Goal: Task Accomplishment & Management: Manage account settings

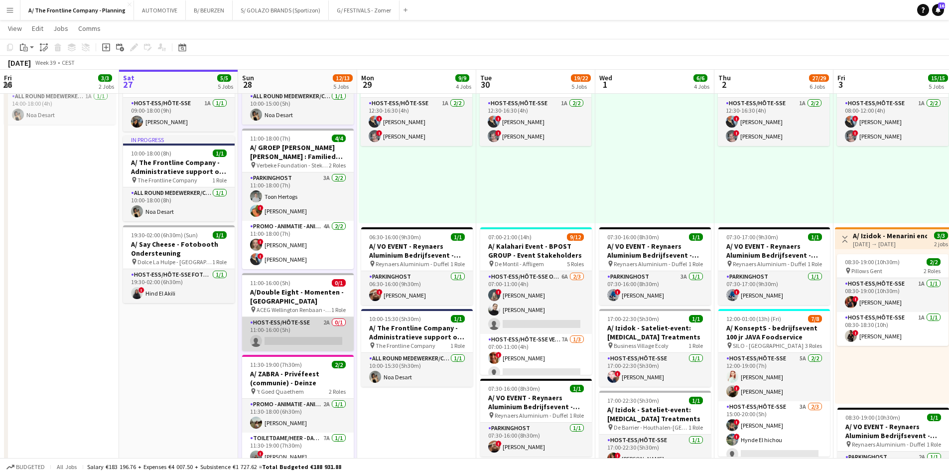
click at [313, 338] on app-card-role "Host-ess/Hôte-sse 2A 0/1 11:00-16:00 (5h) single-neutral-actions" at bounding box center [298, 334] width 112 height 34
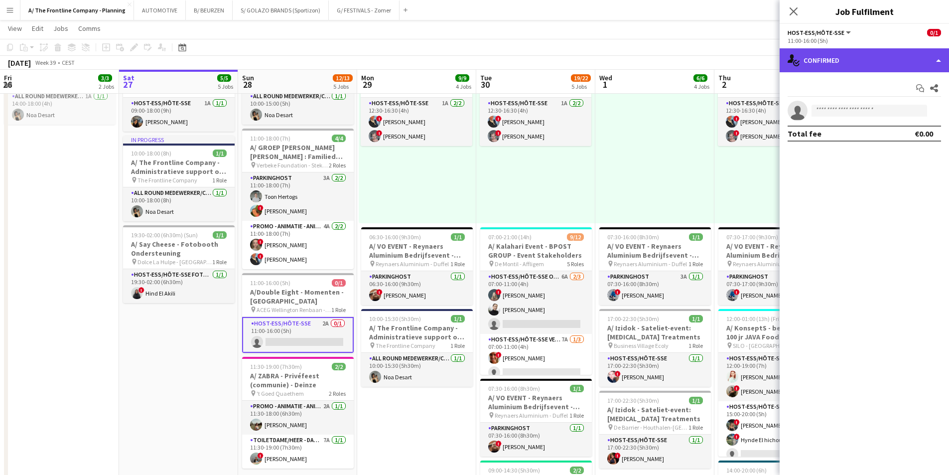
click at [864, 57] on div "single-neutral-actions-check-2 Confirmed" at bounding box center [864, 60] width 169 height 24
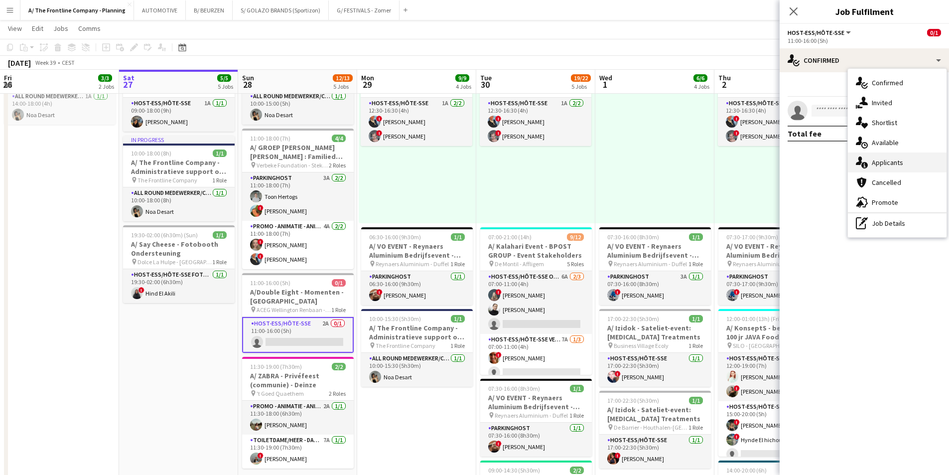
click at [881, 168] on div "single-neutral-actions-information Applicants" at bounding box center [897, 162] width 99 height 20
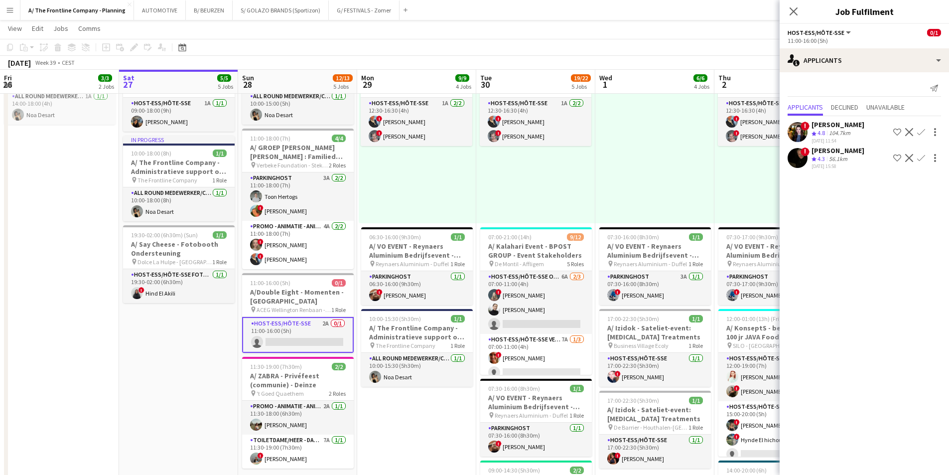
click at [832, 134] on div "104.7km" at bounding box center [839, 133] width 25 height 8
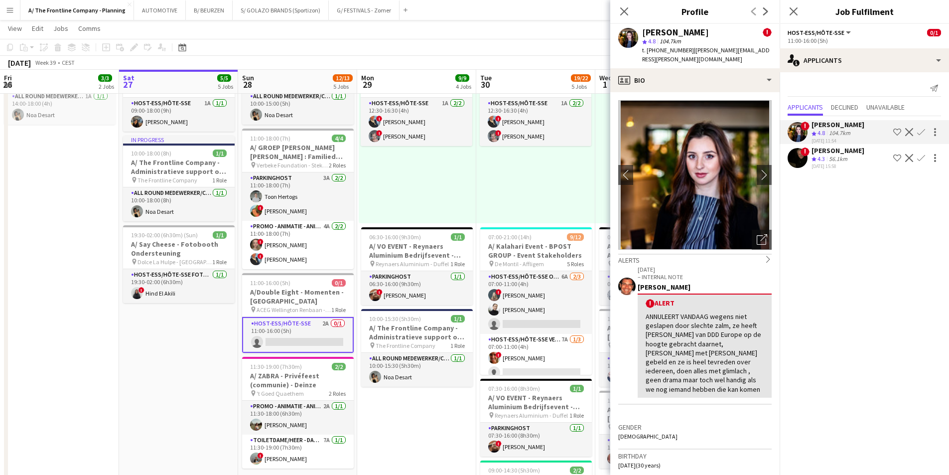
click at [8, 9] on app-icon "Menu" at bounding box center [10, 10] width 8 height 8
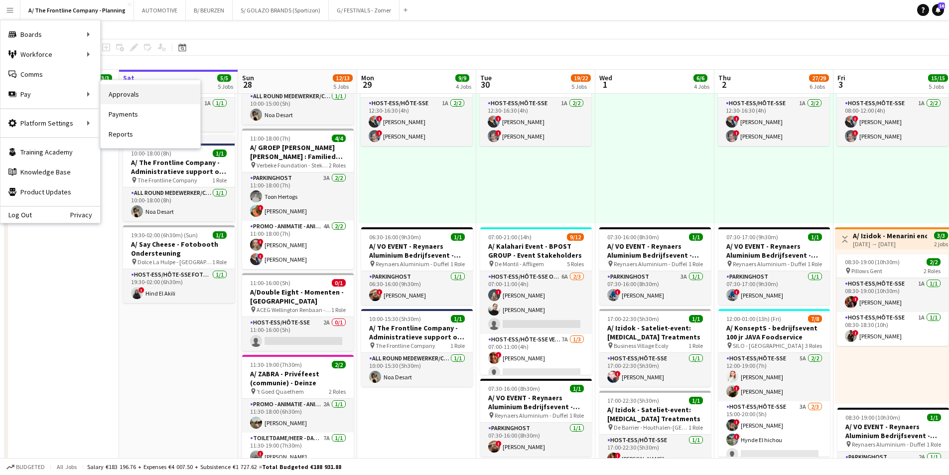
click at [111, 96] on link "Approvals" at bounding box center [151, 94] width 100 height 20
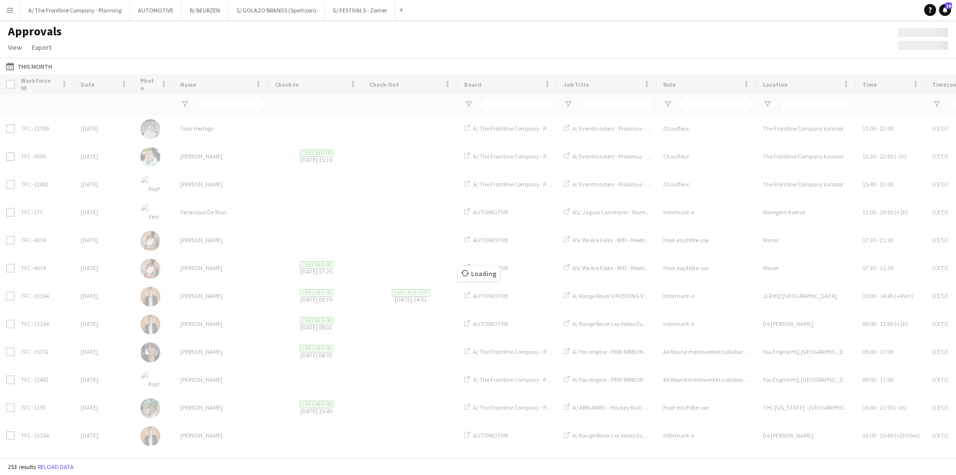
type input "****"
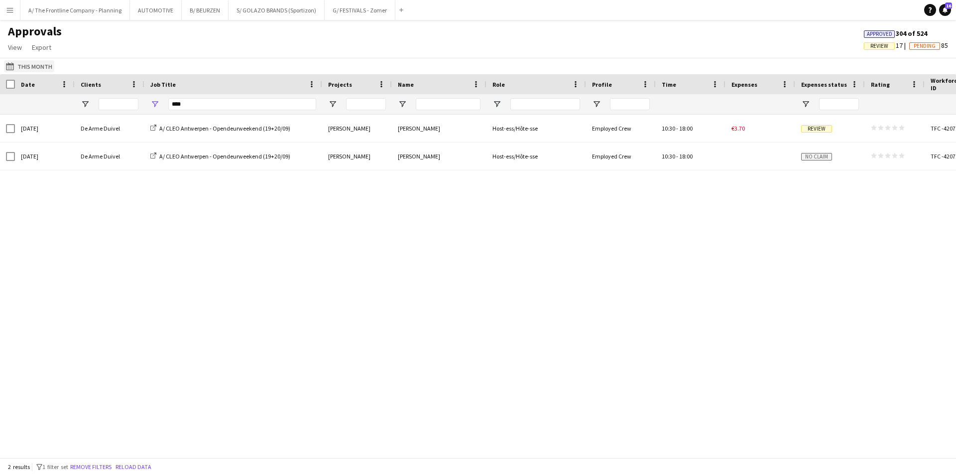
click at [27, 67] on button "This Month This Month" at bounding box center [29, 66] width 50 height 12
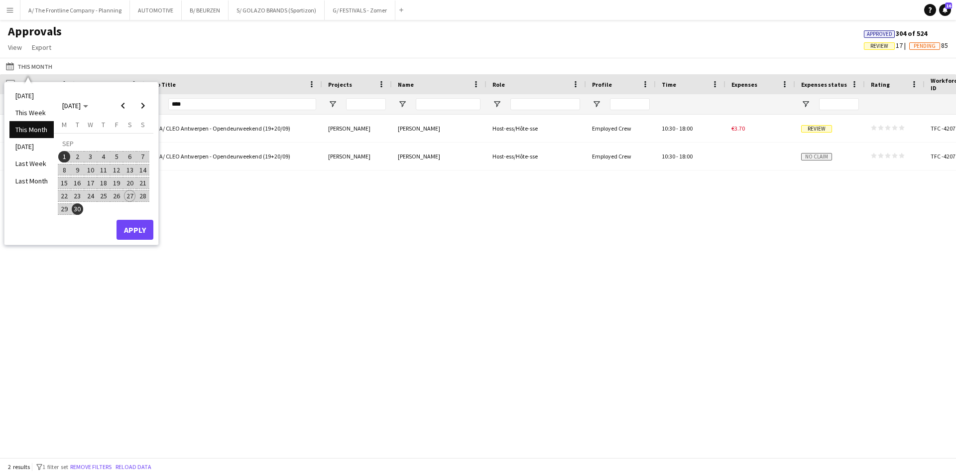
click at [132, 182] on span "20" at bounding box center [130, 183] width 12 height 12
click at [131, 182] on span "20" at bounding box center [130, 183] width 12 height 12
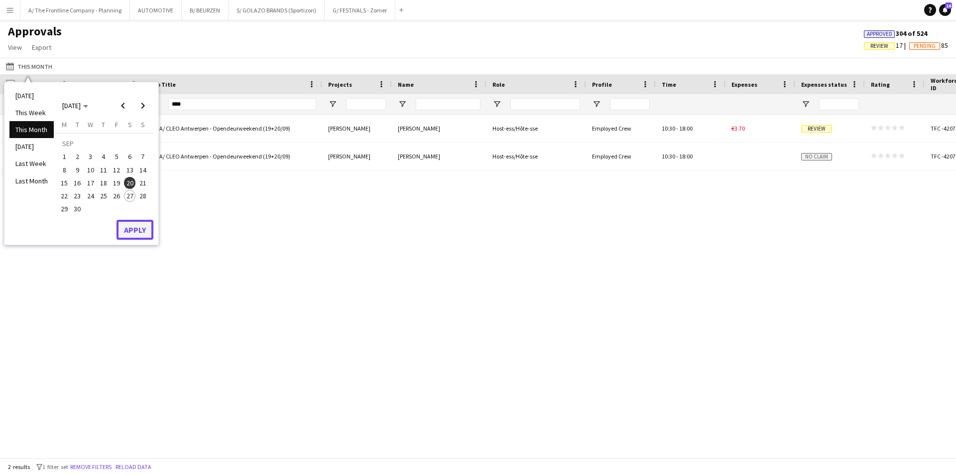
click at [133, 231] on button "Apply" at bounding box center [135, 230] width 37 height 20
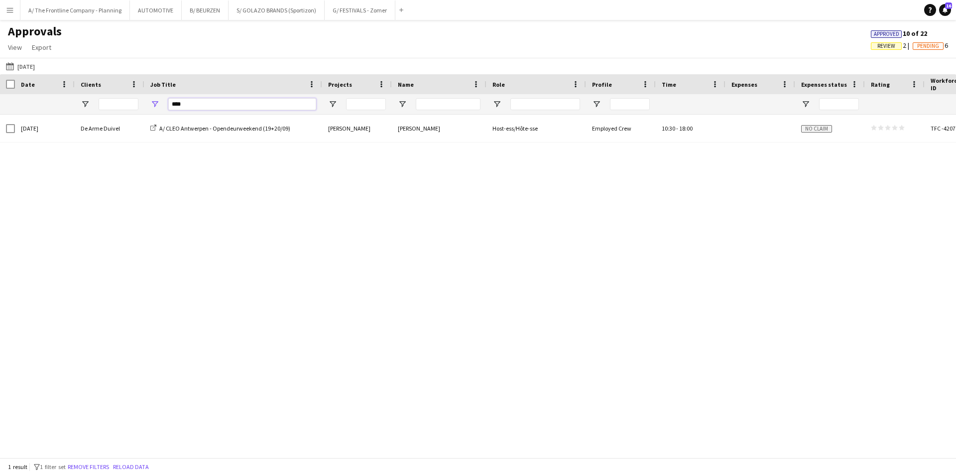
drag, startPoint x: 209, startPoint y: 101, endPoint x: 81, endPoint y: 99, distance: 127.5
click at [81, 99] on div "****" at bounding box center [492, 104] width 985 height 20
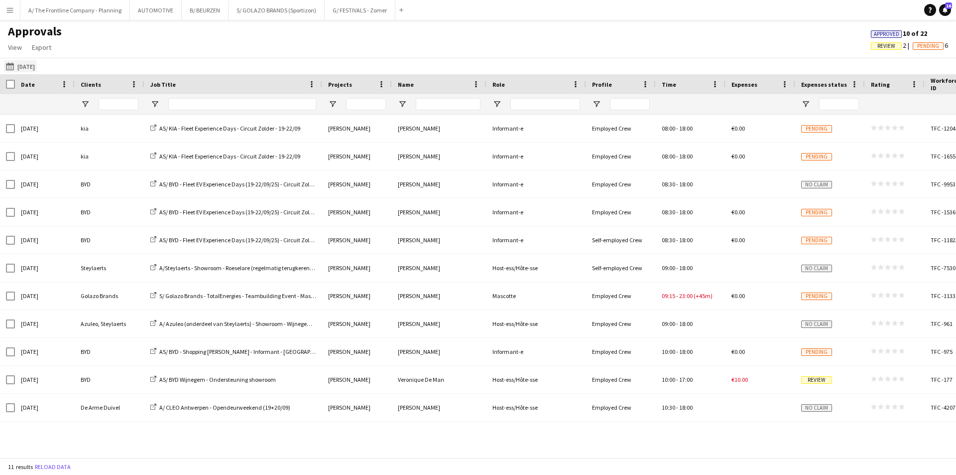
click at [25, 66] on button "This Month [DATE]" at bounding box center [20, 66] width 33 height 12
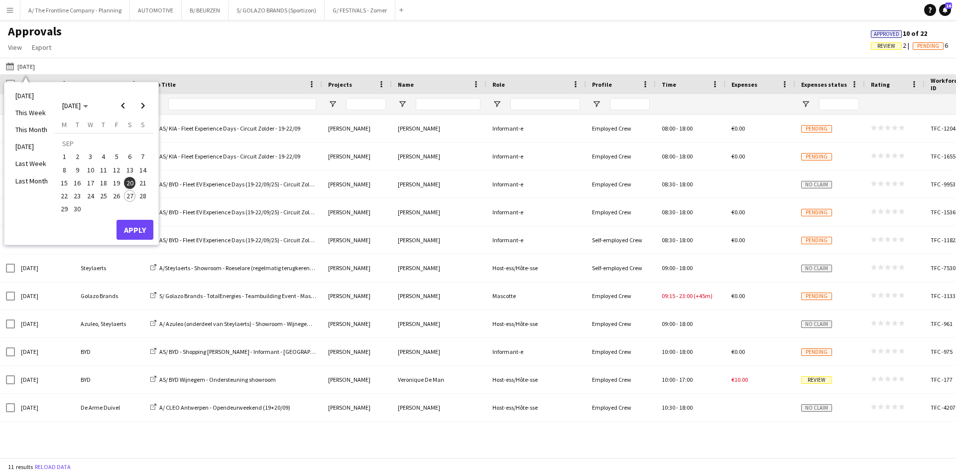
click at [147, 180] on span "21" at bounding box center [143, 183] width 12 height 12
click at [117, 196] on span "26" at bounding box center [117, 196] width 12 height 12
click at [133, 233] on button "Apply" at bounding box center [135, 230] width 37 height 20
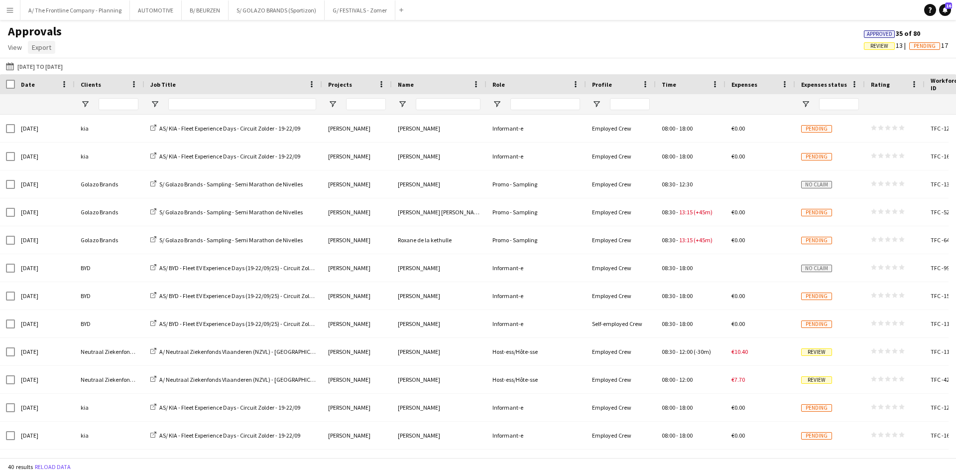
click at [44, 47] on span "Export" at bounding box center [41, 47] width 19 height 9
click at [46, 65] on span "Export as XLSX" at bounding box center [57, 68] width 43 height 9
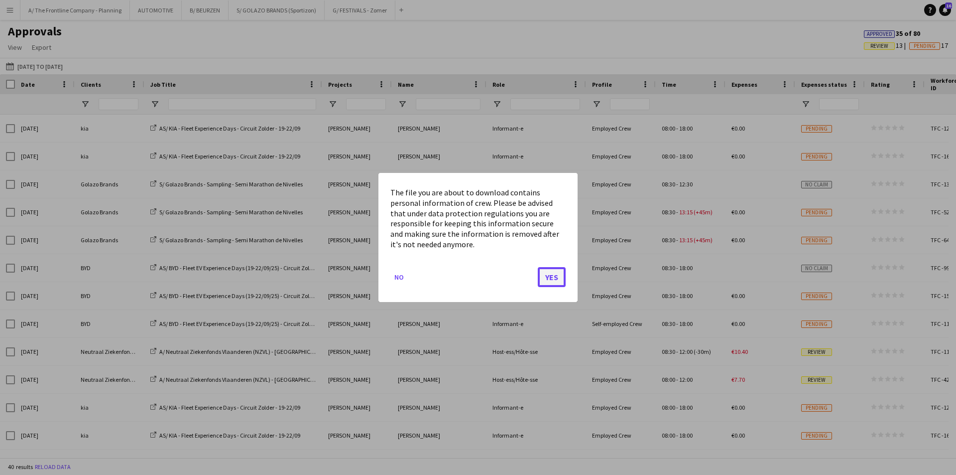
click at [548, 277] on button "Yes" at bounding box center [552, 277] width 28 height 20
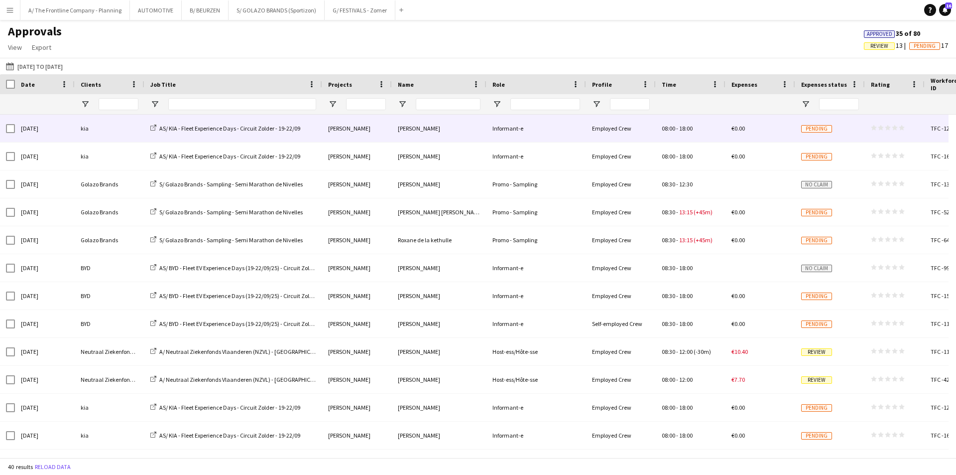
click at [126, 129] on div "kia" at bounding box center [110, 128] width 70 height 27
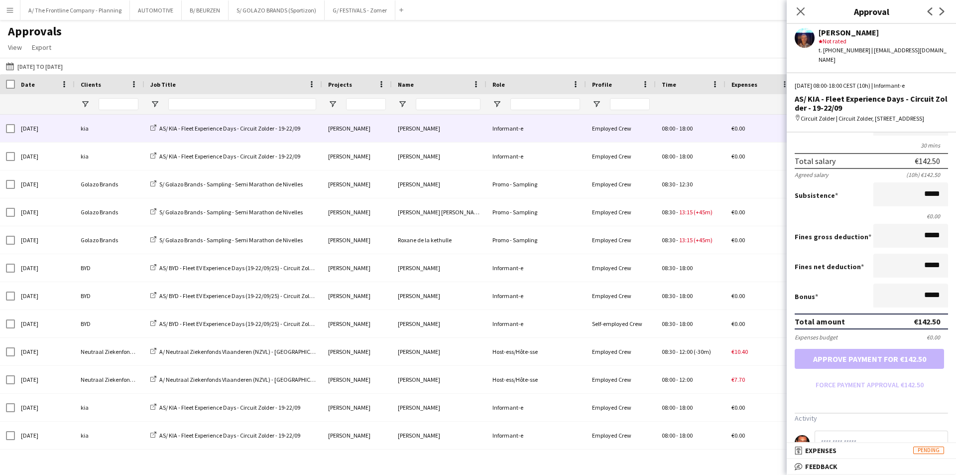
scroll to position [174, 0]
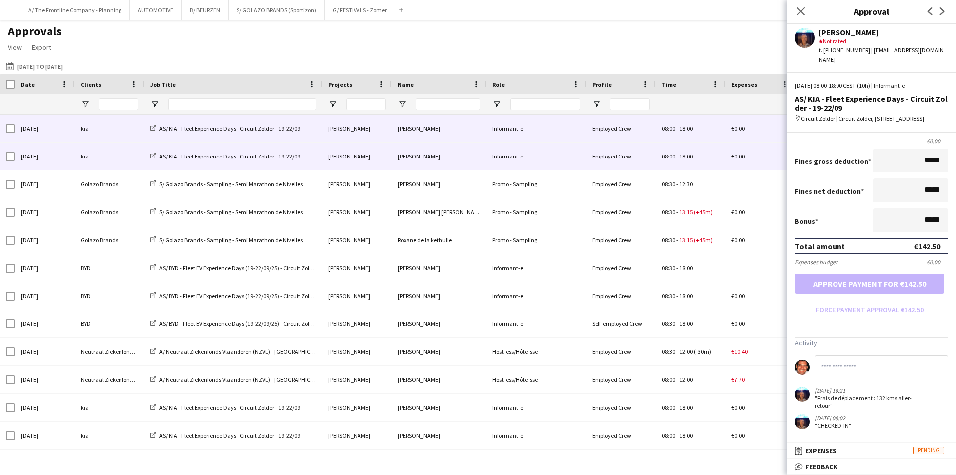
click at [111, 156] on div "kia" at bounding box center [110, 155] width 70 height 27
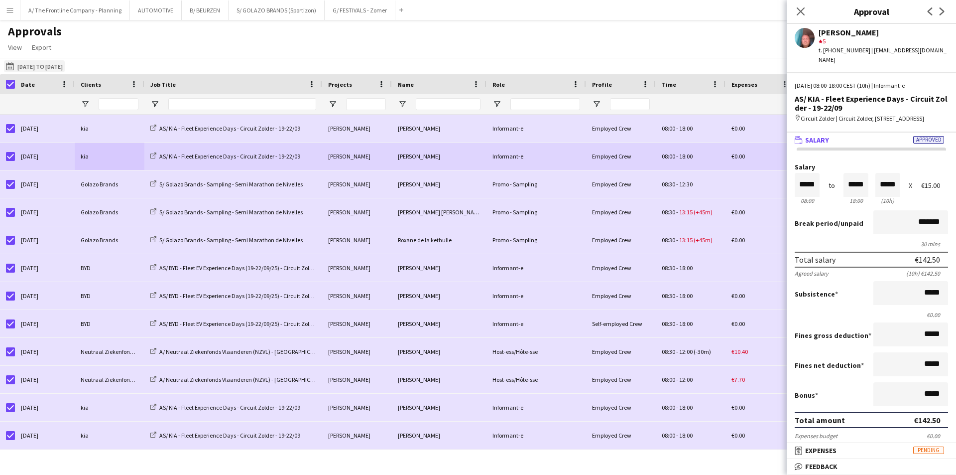
click at [29, 67] on button "This Month [DATE] to [DATE]" at bounding box center [34, 66] width 61 height 12
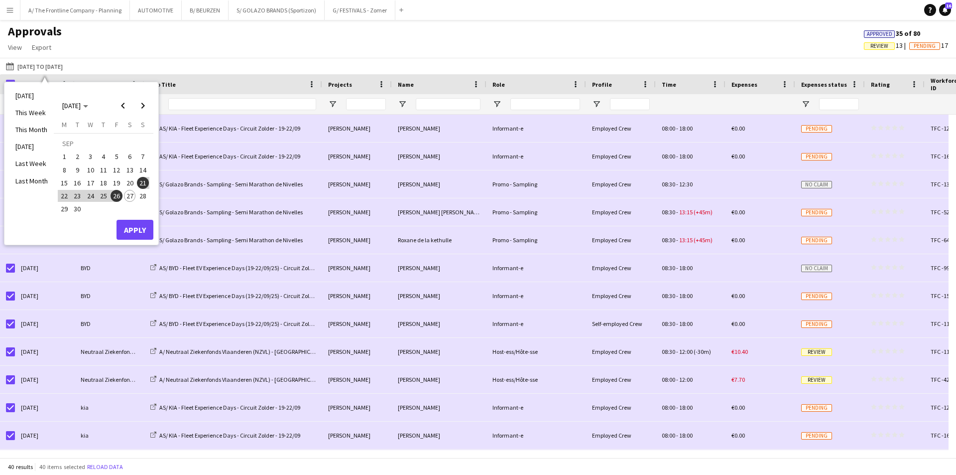
click at [297, 43] on div "Approvals View Customise view Customise filters Reset Filters Reset View Reset …" at bounding box center [478, 41] width 956 height 34
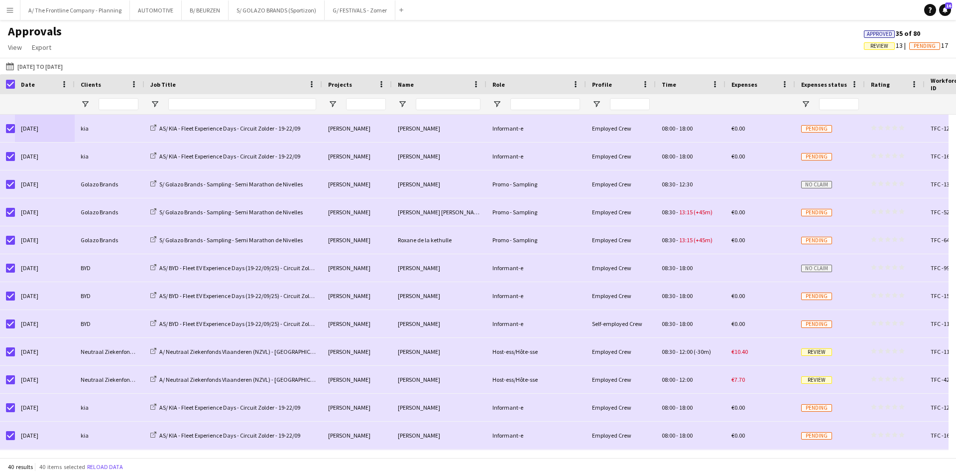
click at [591, 61] on div "This Month [DATE] to [DATE] [DATE] This Week This Month [DATE] Last Week Last M…" at bounding box center [478, 66] width 956 height 16
click at [15, 49] on span "View" at bounding box center [15, 47] width 14 height 9
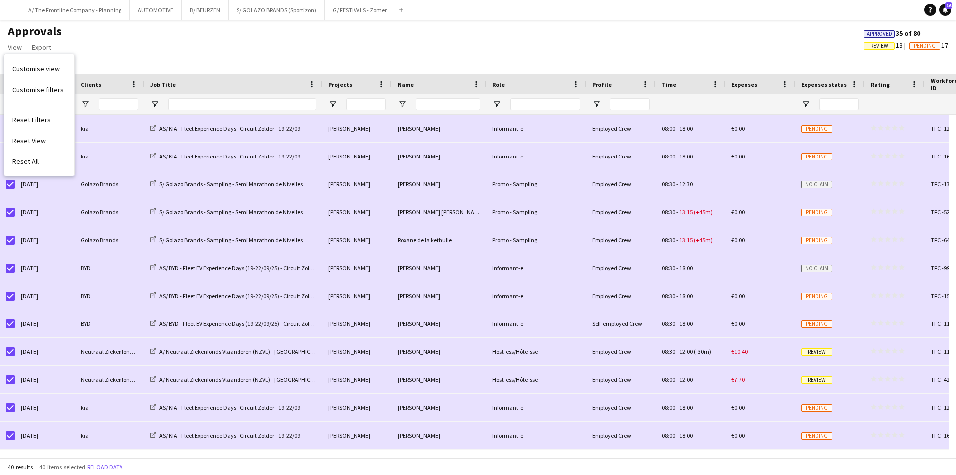
click at [150, 58] on div "This Month [DATE] to [DATE] [DATE] This Week This Month [DATE] Last Week Last M…" at bounding box center [478, 66] width 956 height 16
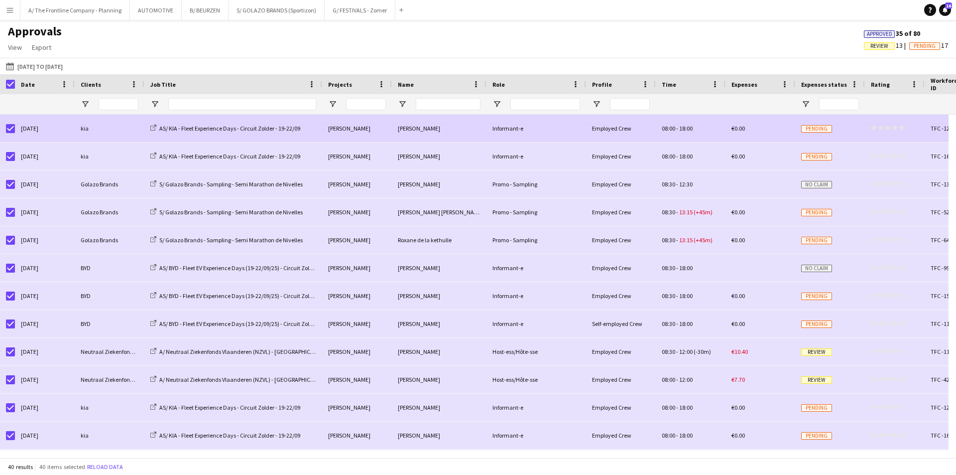
click at [105, 136] on div "kia" at bounding box center [110, 128] width 70 height 27
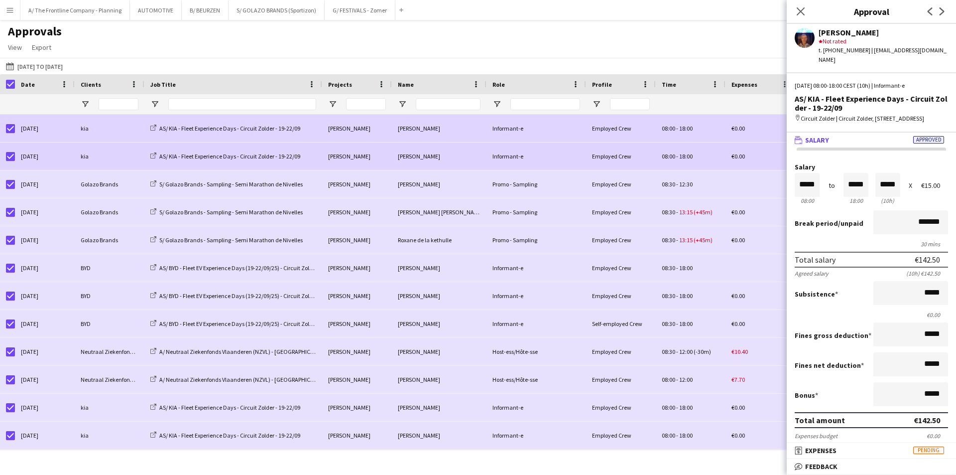
click at [113, 152] on div "kia" at bounding box center [110, 155] width 70 height 27
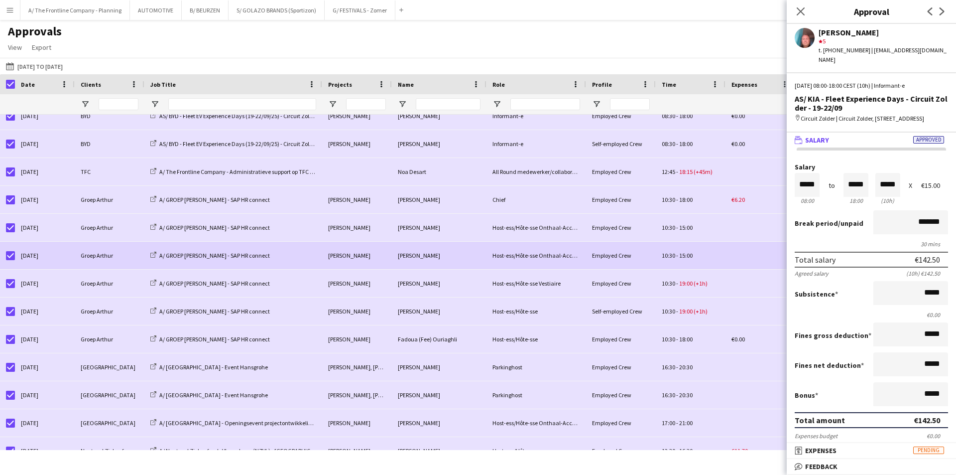
scroll to position [448, 0]
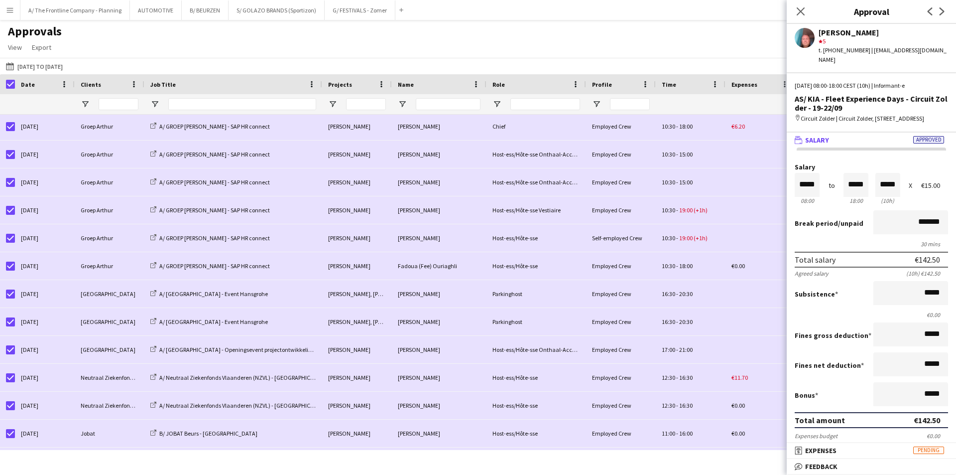
click at [522, 50] on div "Approvals View Customise view Customise filters Reset Filters Reset View Reset …" at bounding box center [478, 41] width 956 height 34
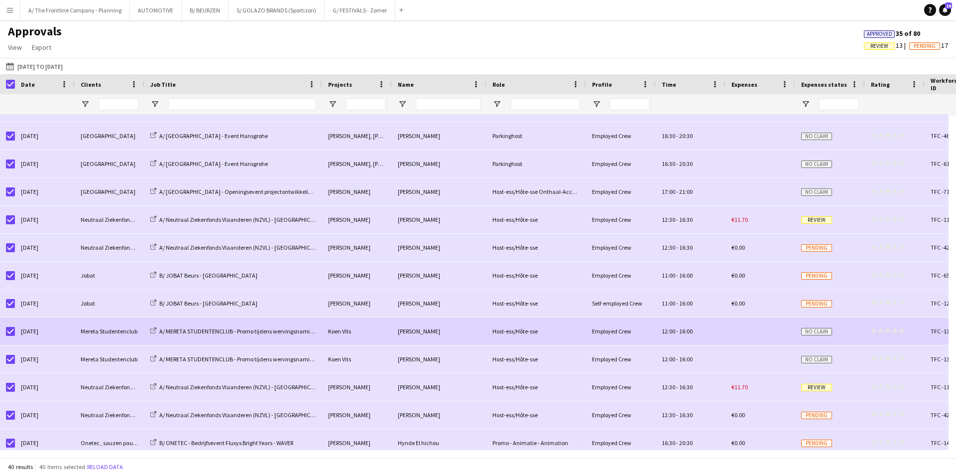
scroll to position [0, 0]
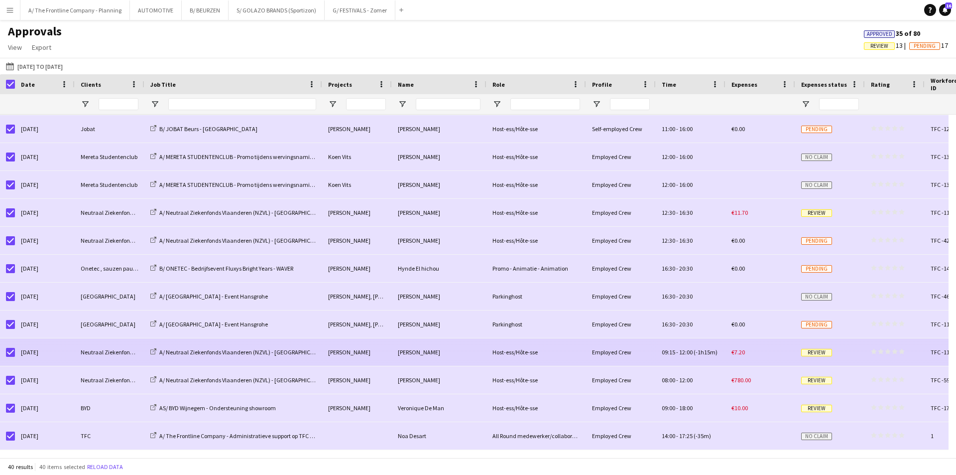
click at [109, 347] on div "Neutraal Ziekenfonds Vlaanderen" at bounding box center [110, 351] width 70 height 27
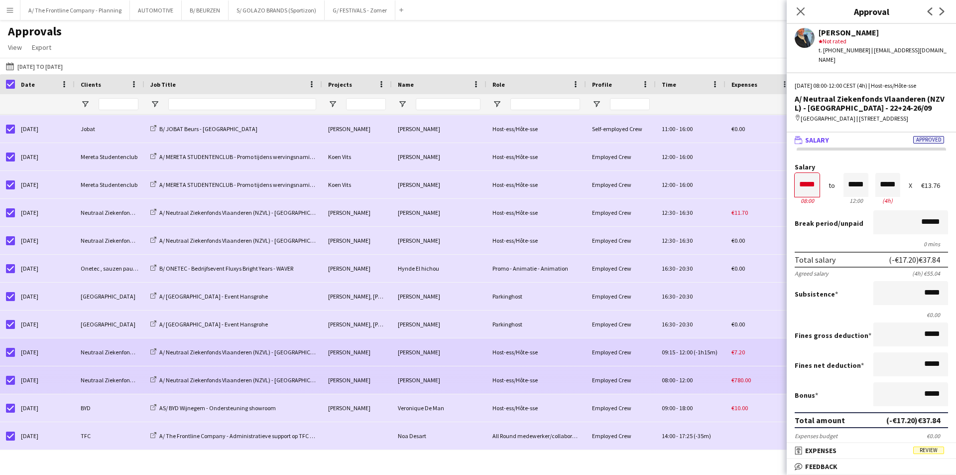
click at [93, 381] on div "Neutraal Ziekenfonds Vlaanderen" at bounding box center [110, 379] width 70 height 27
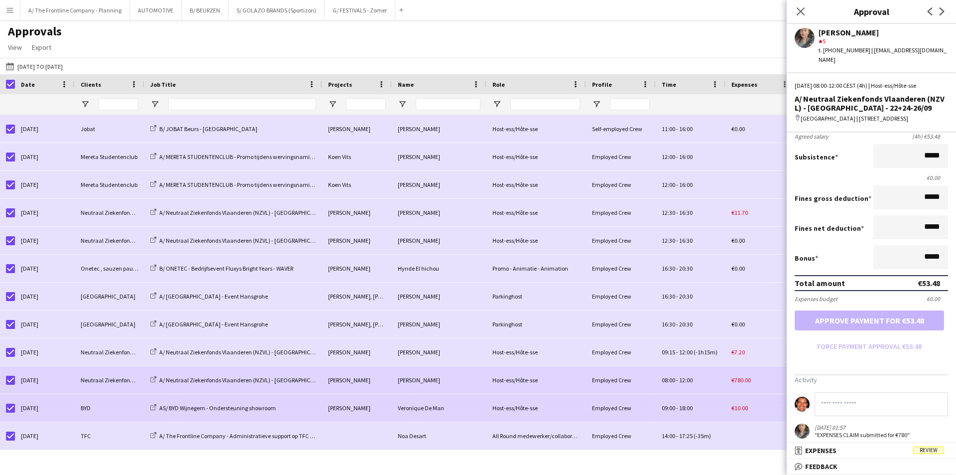
click at [91, 409] on div "BYD" at bounding box center [110, 407] width 70 height 27
